Goal: Task Accomplishment & Management: Manage account settings

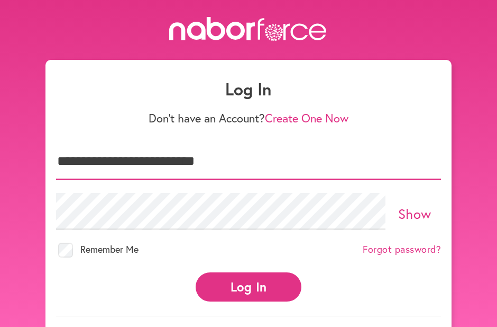
type input "**********"
click at [240, 287] on button "Log In" at bounding box center [249, 286] width 106 height 29
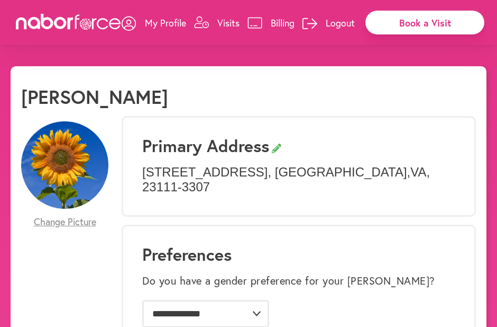
click at [224, 29] on p "Visits" at bounding box center [229, 22] width 22 height 13
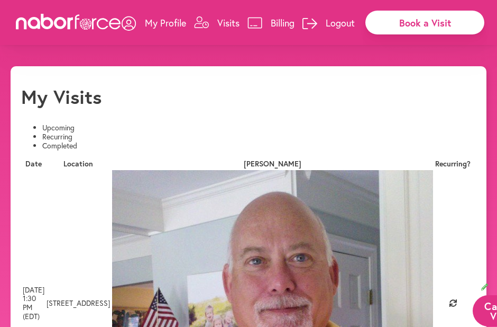
scroll to position [0, 206]
click at [473, 295] on button "Cancel Visit" at bounding box center [501, 310] width 57 height 31
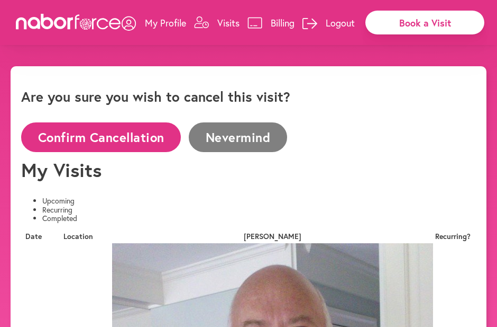
click at [181, 122] on button "Confirm Cancellation" at bounding box center [101, 136] width 160 height 29
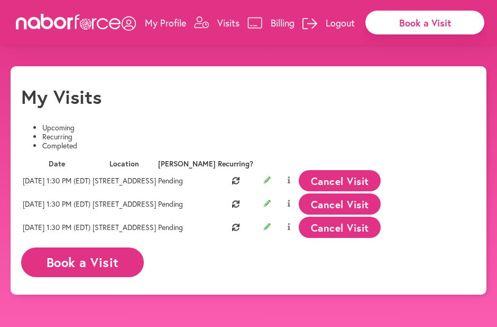
scroll to position [0, 194]
click at [381, 191] on button "Cancel Visit" at bounding box center [340, 180] width 82 height 21
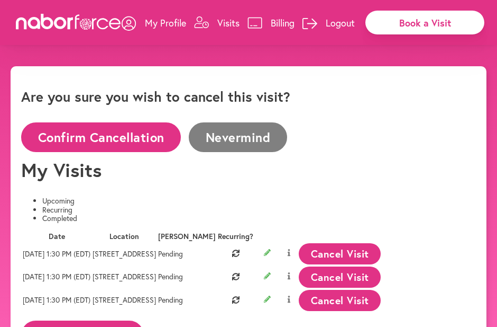
click at [132, 122] on button "Confirm Cancellation" at bounding box center [101, 136] width 160 height 29
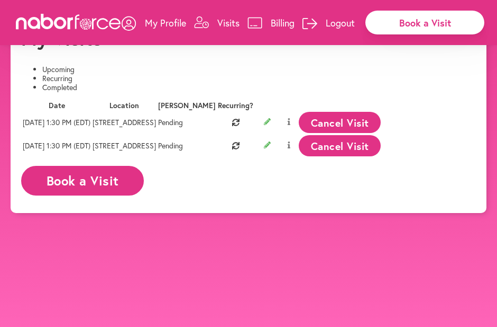
scroll to position [0, 206]
click at [381, 156] on button "Cancel Visit" at bounding box center [340, 145] width 82 height 21
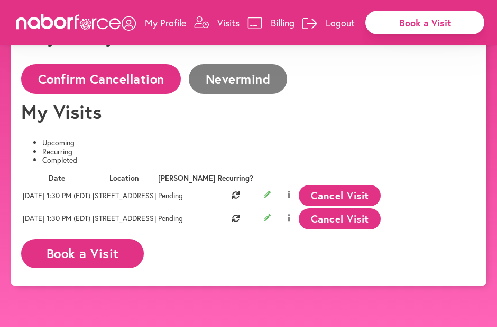
click at [181, 93] on button "Confirm Cancellation" at bounding box center [101, 78] width 160 height 29
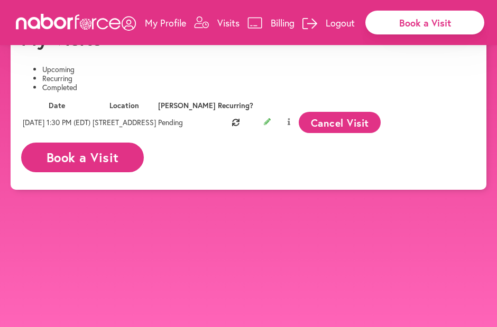
click at [381, 133] on button "Cancel Visit" at bounding box center [340, 122] width 82 height 21
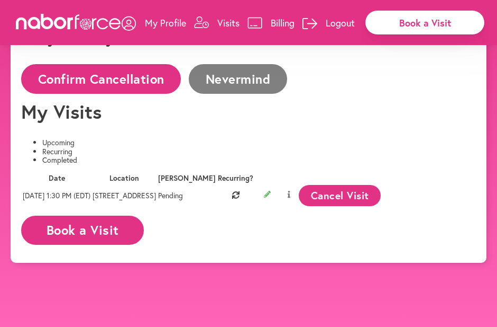
click at [181, 93] on button "Confirm Cancellation" at bounding box center [101, 78] width 160 height 29
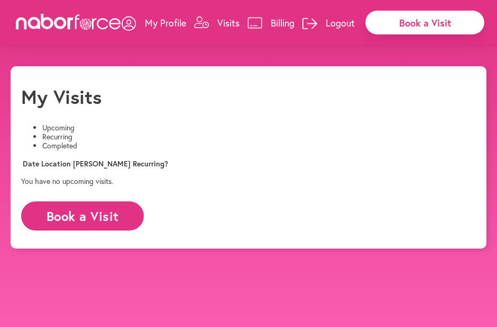
scroll to position [0, 0]
click at [336, 29] on p "Logout" at bounding box center [340, 22] width 29 height 13
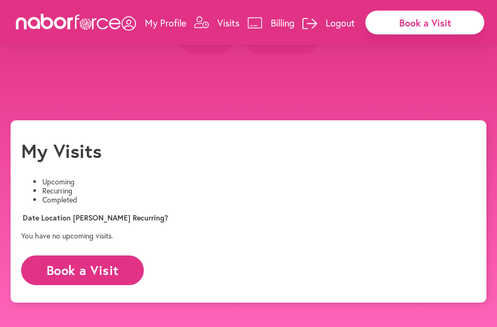
click at [206, 54] on button "Yes" at bounding box center [206, 39] width 55 height 29
